Goal: Task Accomplishment & Management: Manage account settings

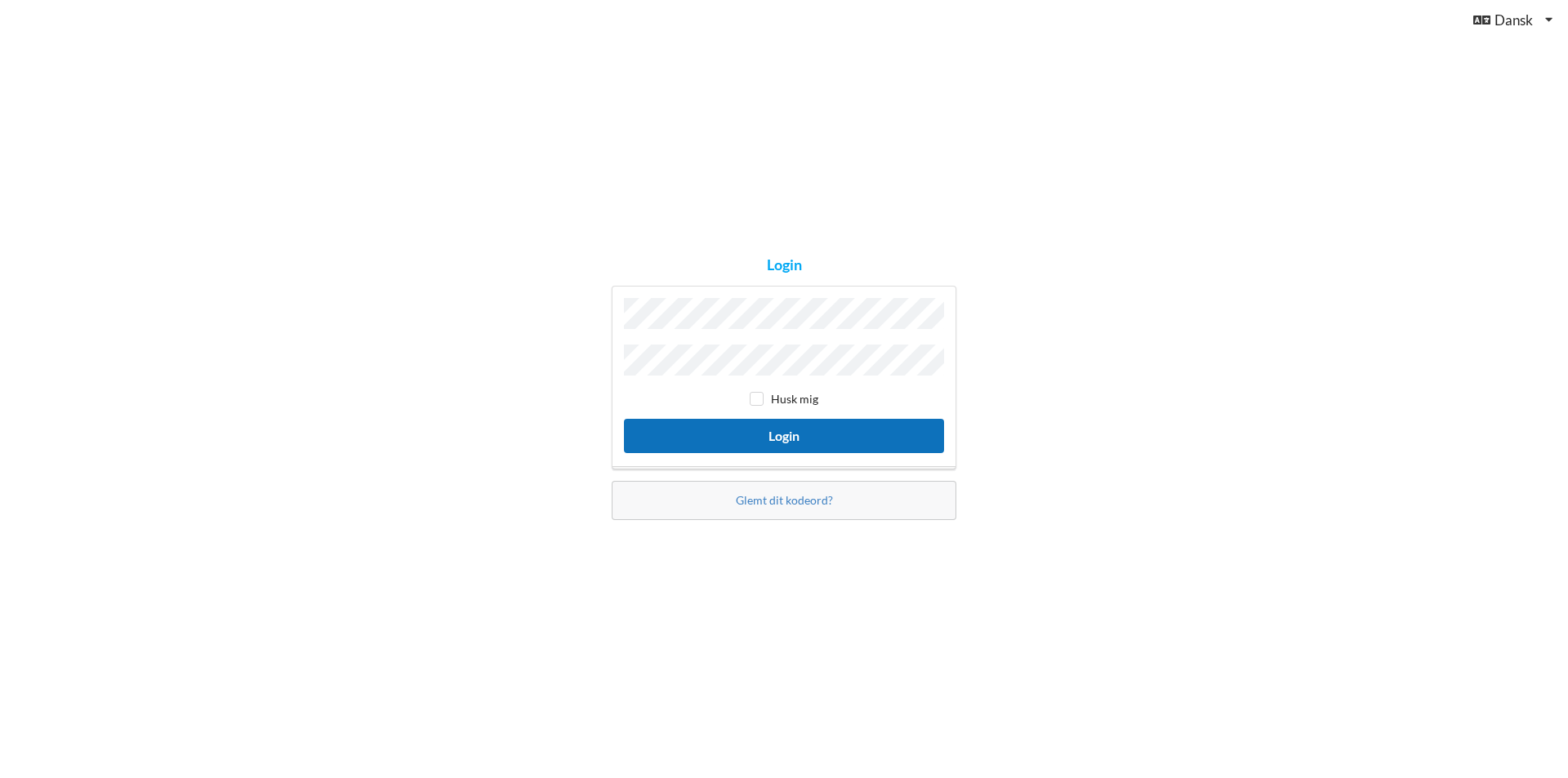
click at [790, 435] on button "Login" at bounding box center [784, 435] width 320 height 33
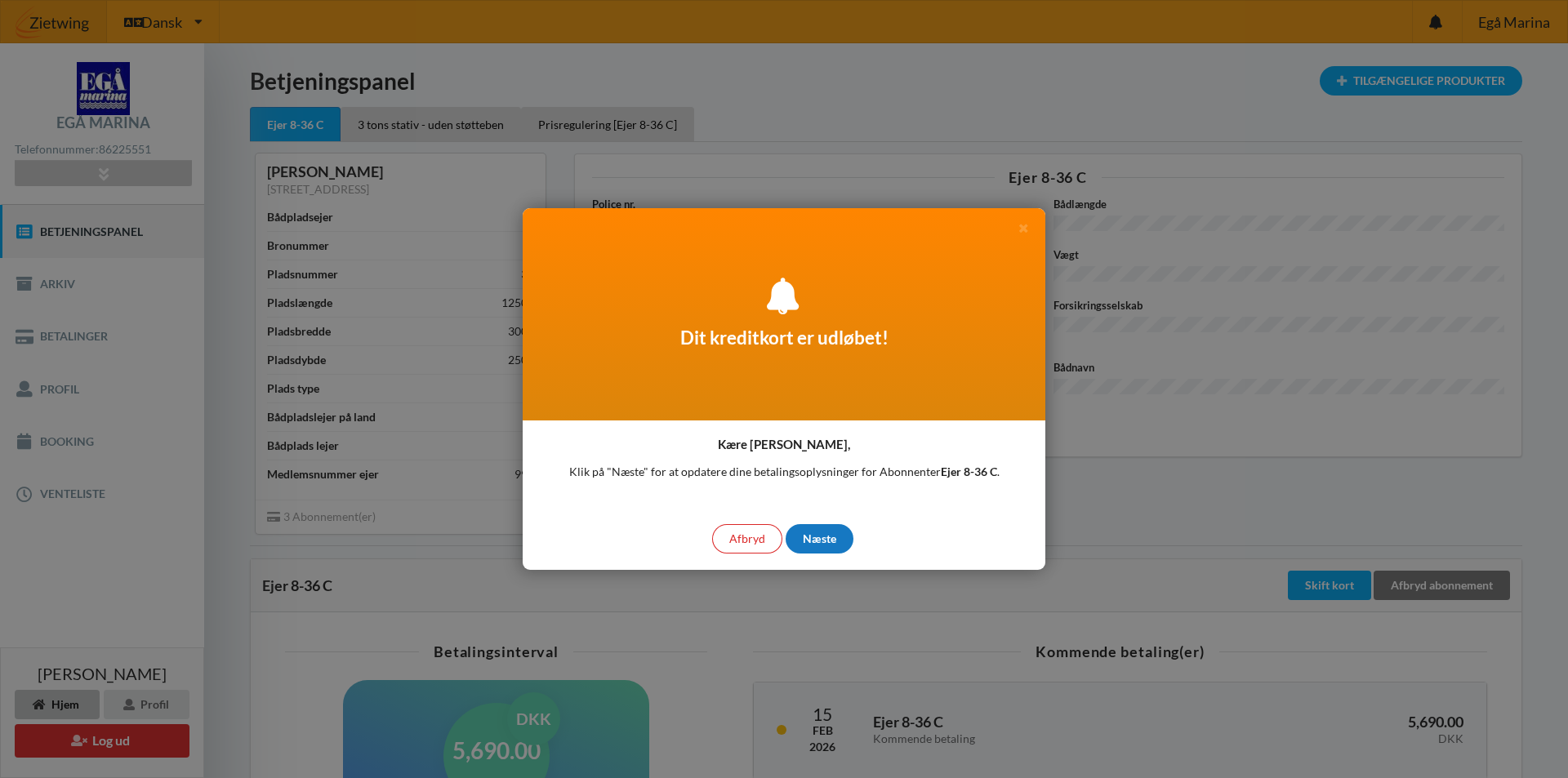
click at [826, 535] on div "Næste" at bounding box center [819, 538] width 67 height 29
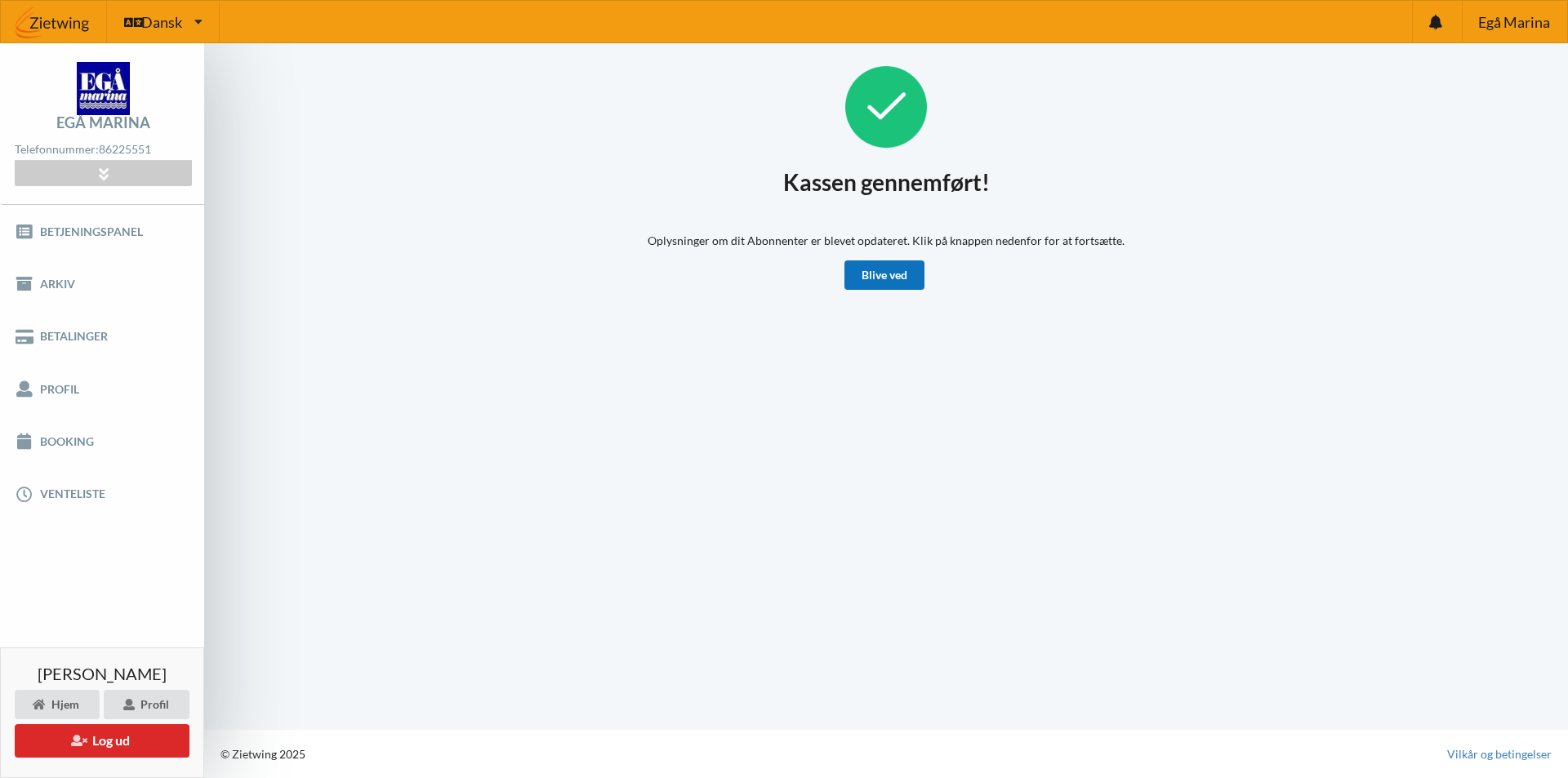
click at [888, 274] on link "Blive ved" at bounding box center [884, 275] width 80 height 29
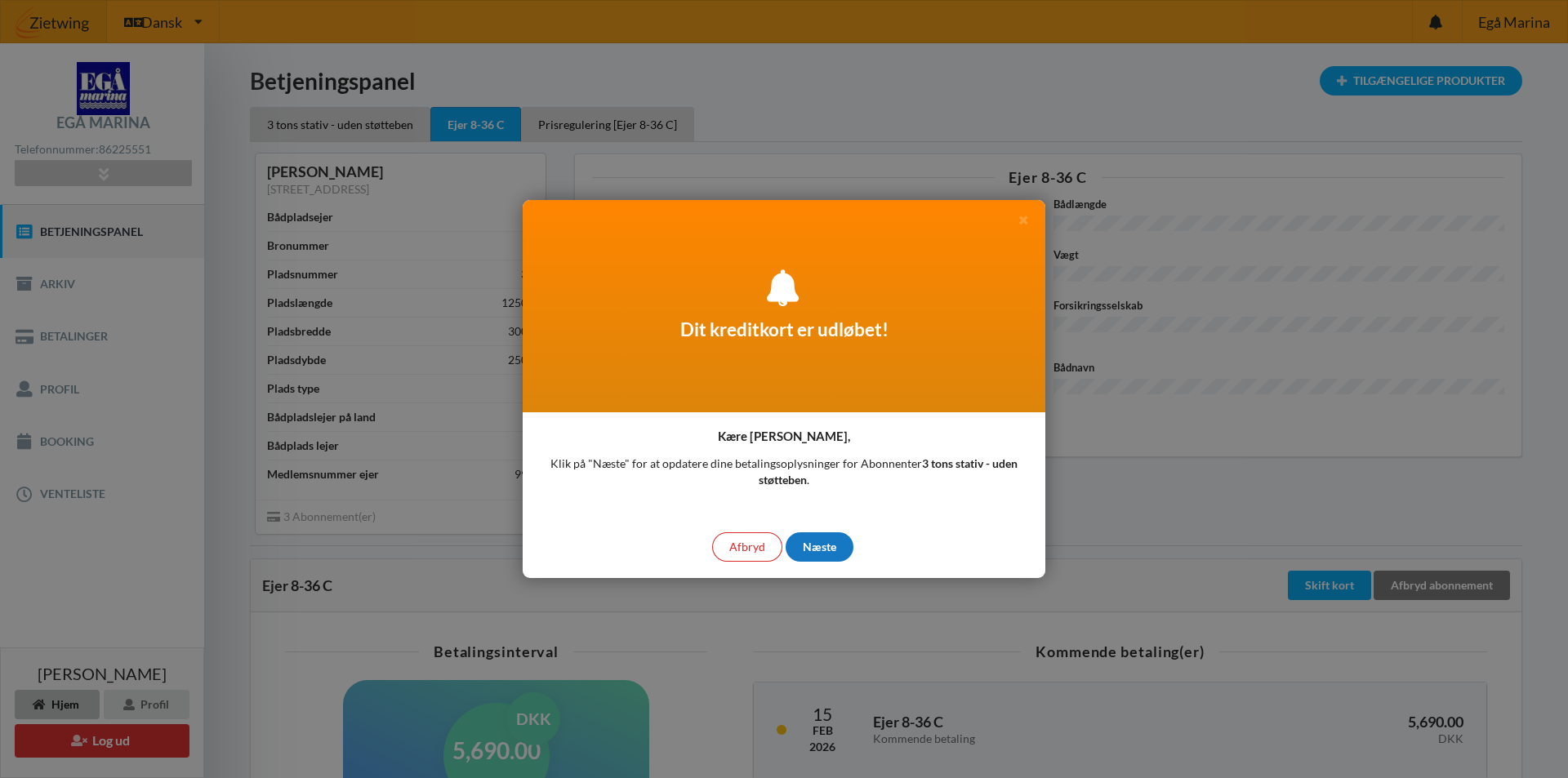
click at [826, 547] on div "Næste" at bounding box center [819, 547] width 67 height 29
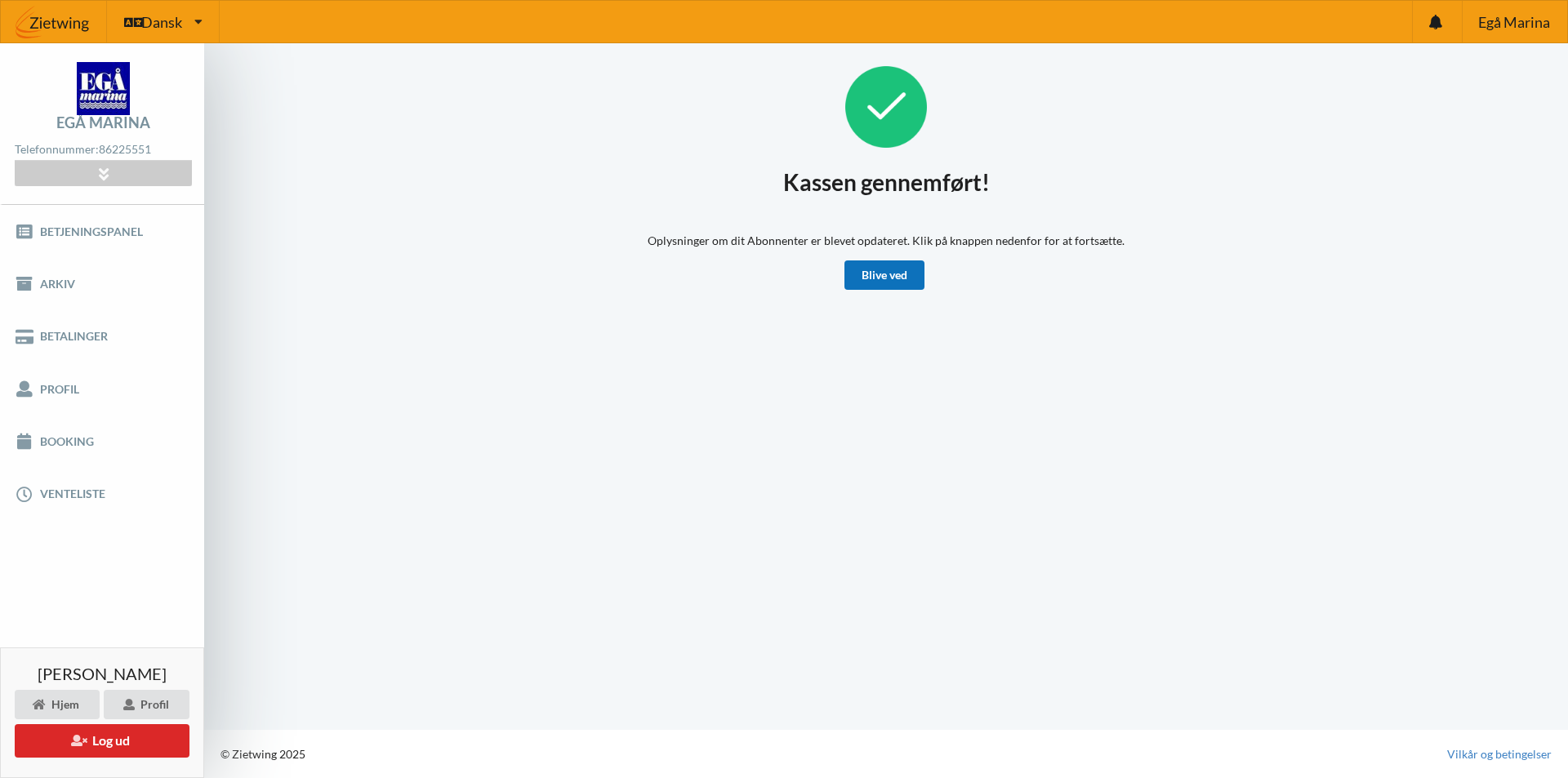
click at [861, 274] on link "Blive ved" at bounding box center [884, 275] width 80 height 29
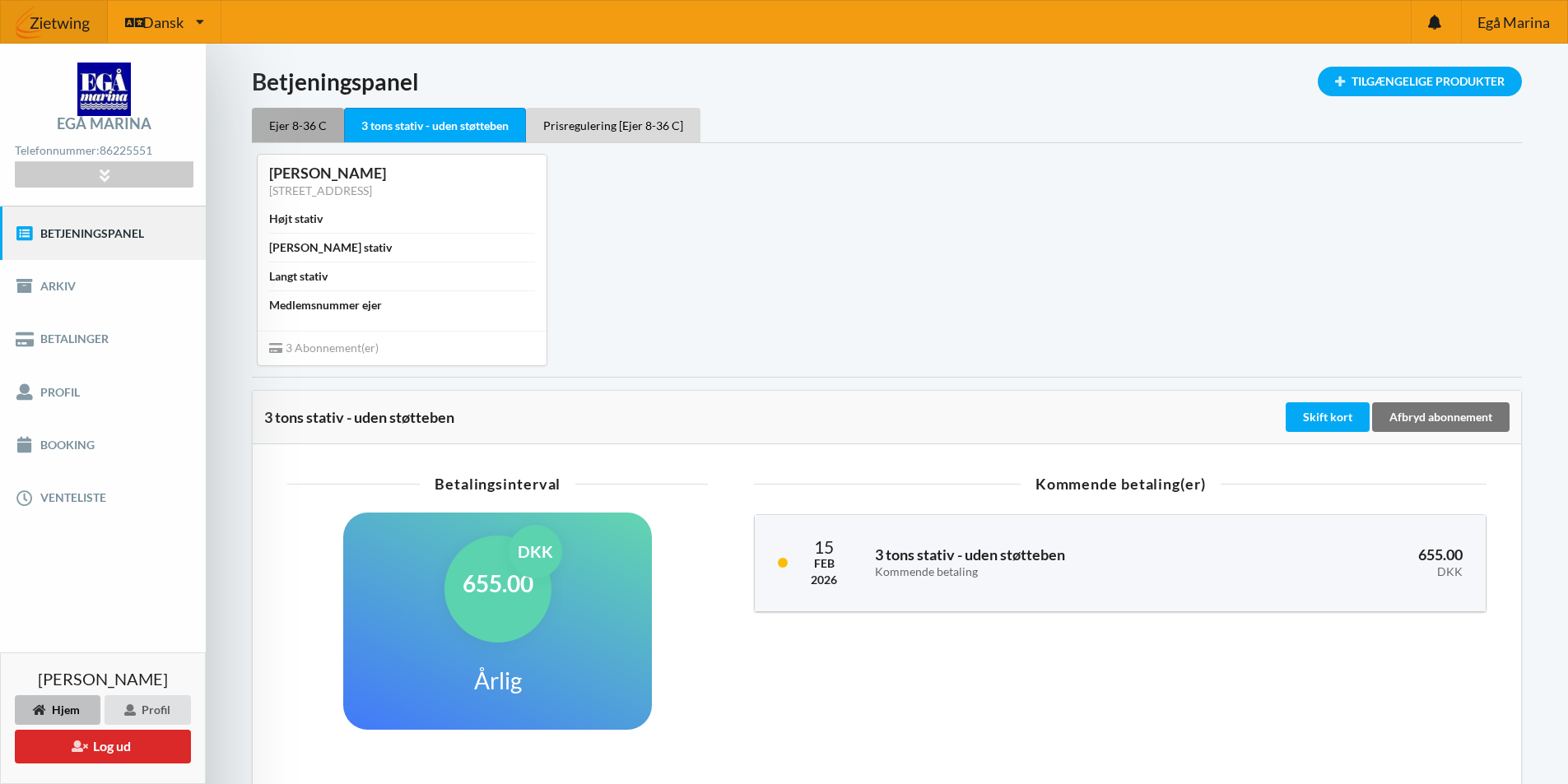
click at [282, 125] on div "Ejer 8-36 C" at bounding box center [298, 125] width 92 height 34
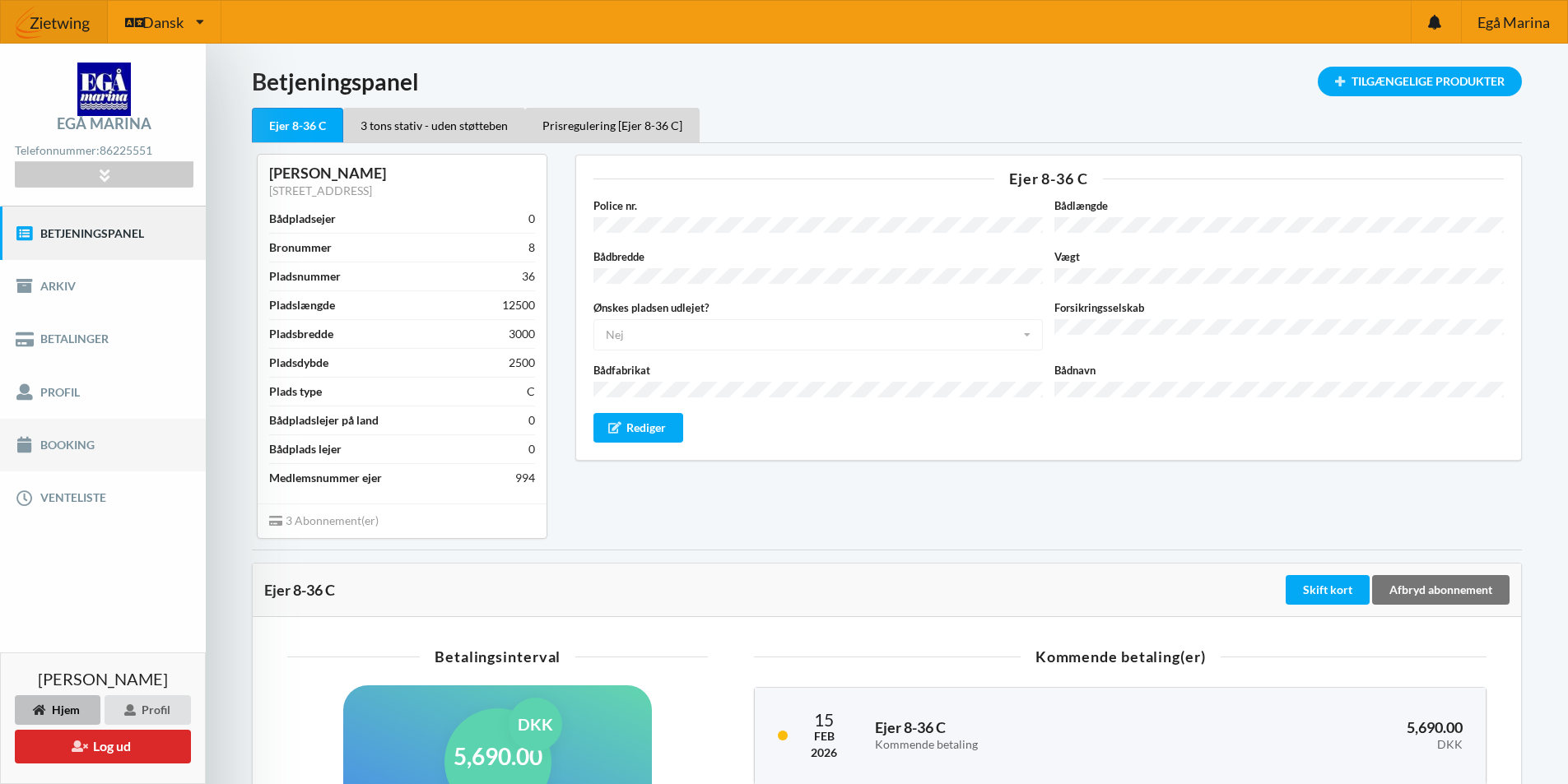
click at [59, 441] on link "Booking" at bounding box center [102, 444] width 206 height 52
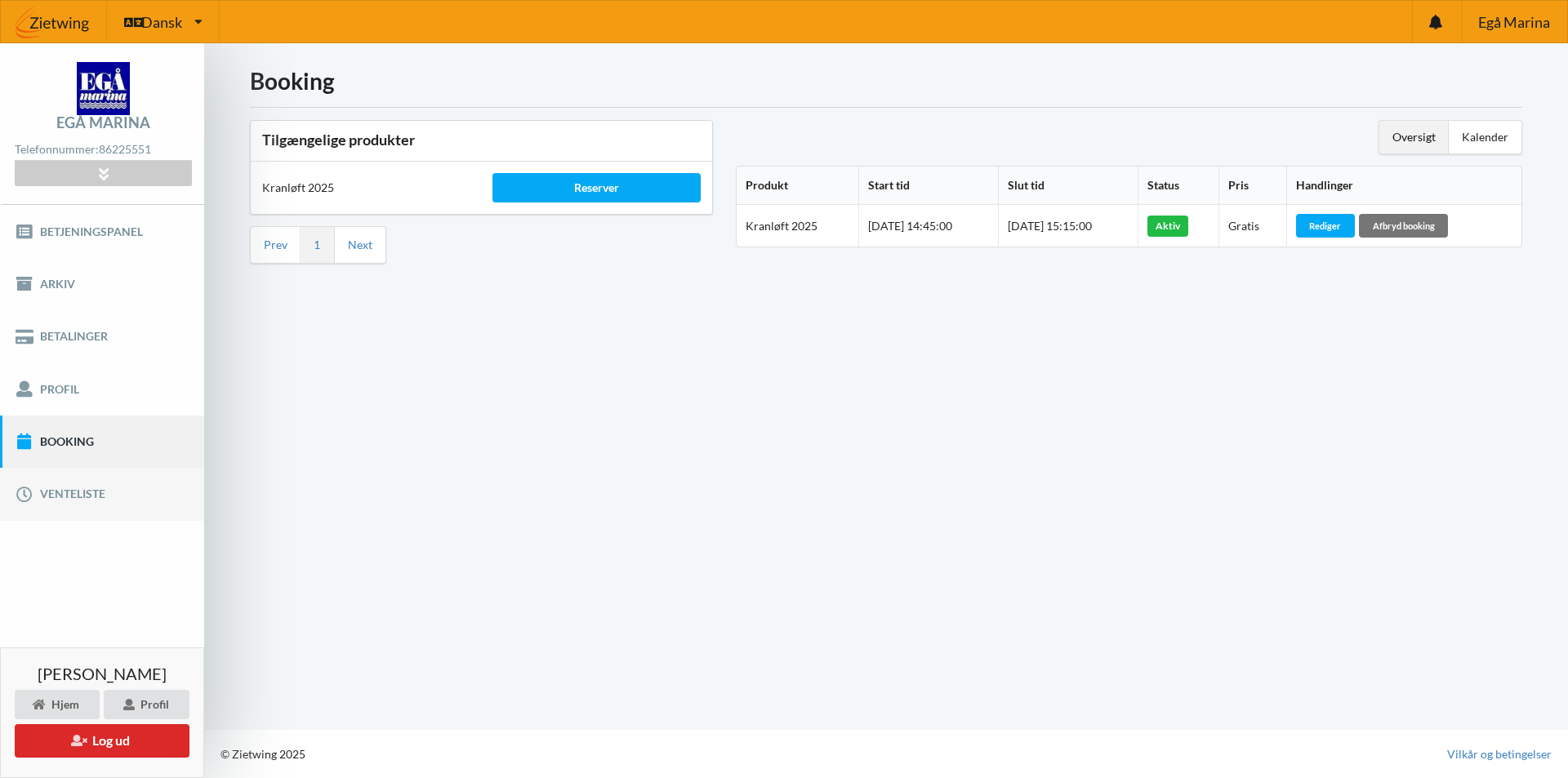
click at [80, 494] on link "Venteliste" at bounding box center [102, 493] width 204 height 52
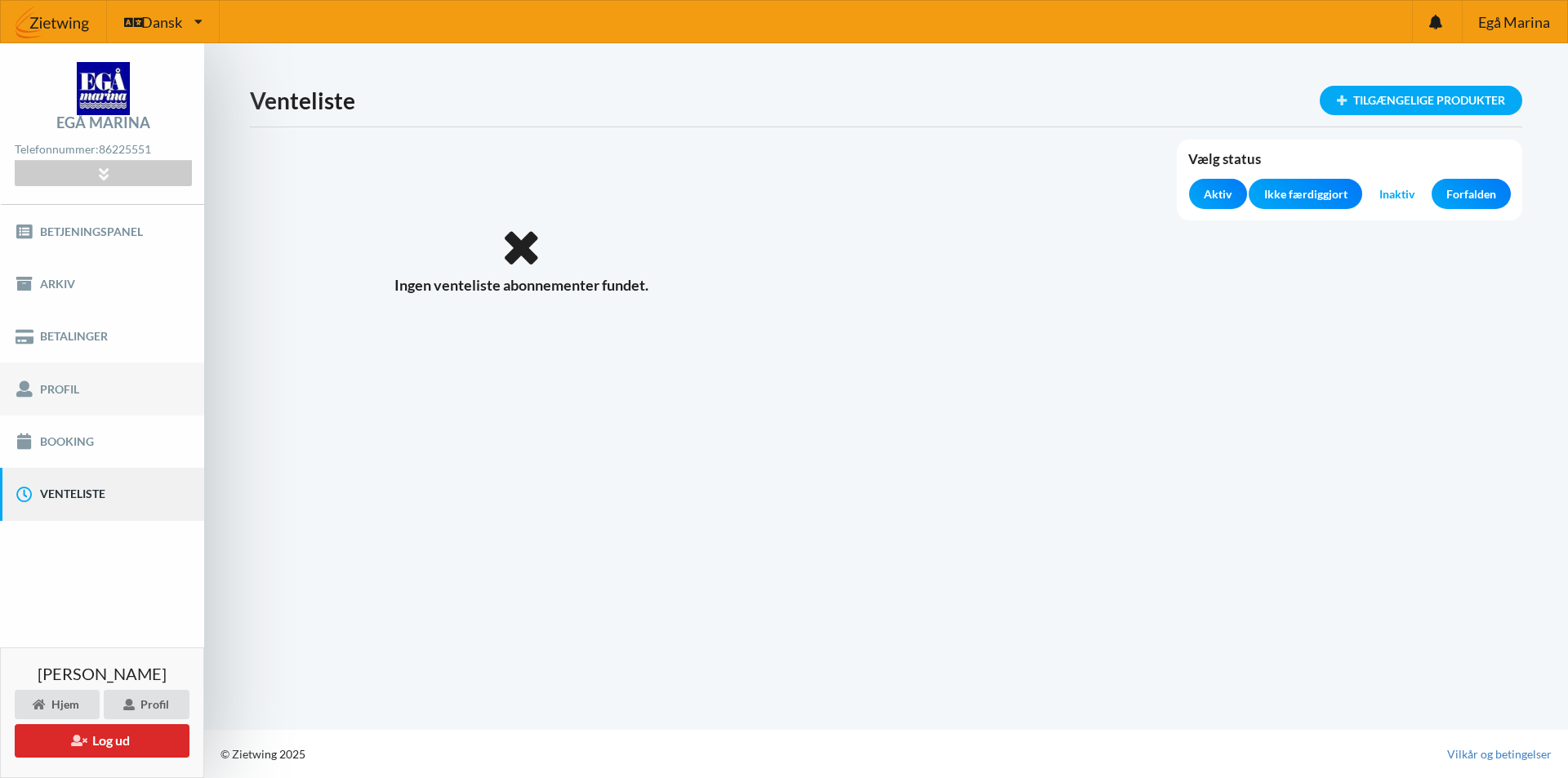
click at [52, 386] on link "Profil" at bounding box center [102, 388] width 204 height 52
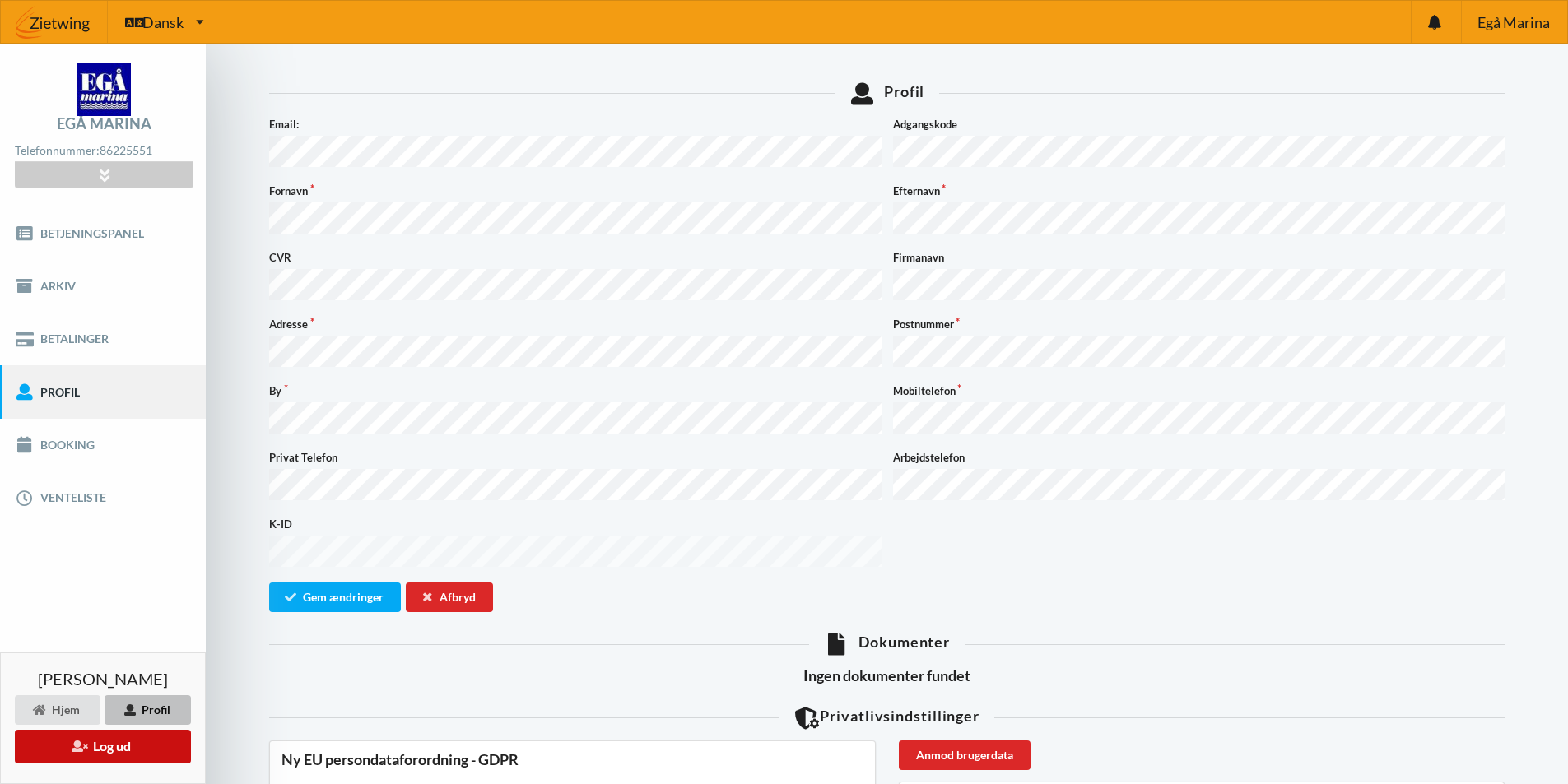
click at [120, 742] on button "Log ud" at bounding box center [102, 746] width 176 height 34
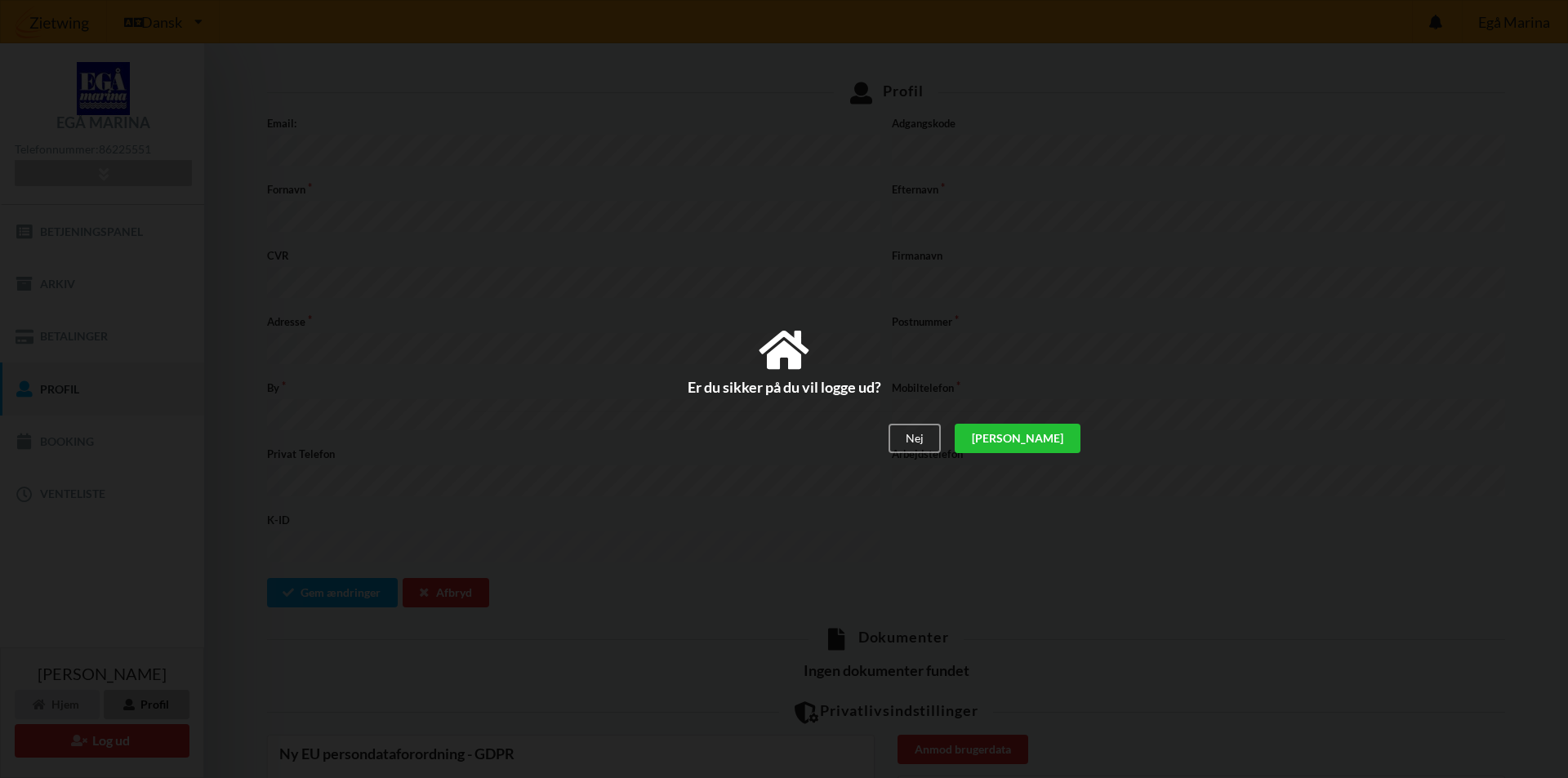
click at [1058, 435] on div "[PERSON_NAME]" at bounding box center [1017, 438] width 125 height 29
